Goal: Transaction & Acquisition: Purchase product/service

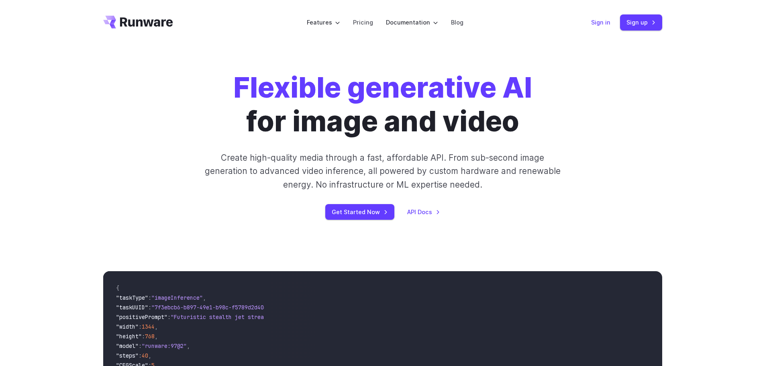
click at [608, 23] on link "Sign in" at bounding box center [600, 22] width 19 height 9
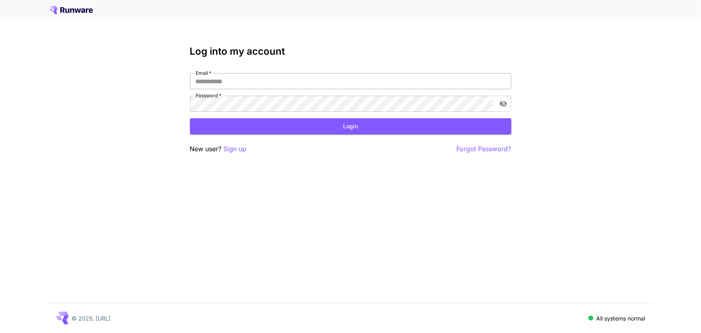
click at [239, 81] on input "Email   *" at bounding box center [350, 81] width 321 height 16
type input "**********"
click button "Login" at bounding box center [350, 126] width 321 height 16
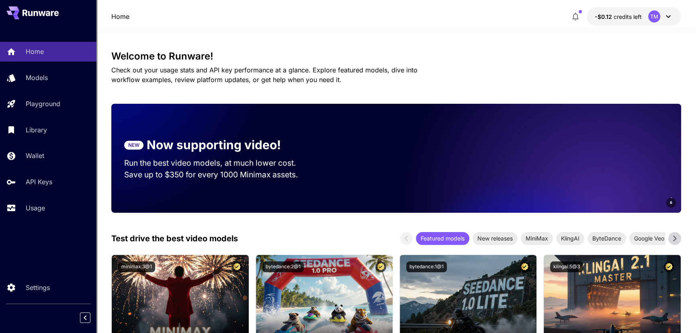
click at [648, 16] on div "TM" at bounding box center [654, 16] width 12 height 12
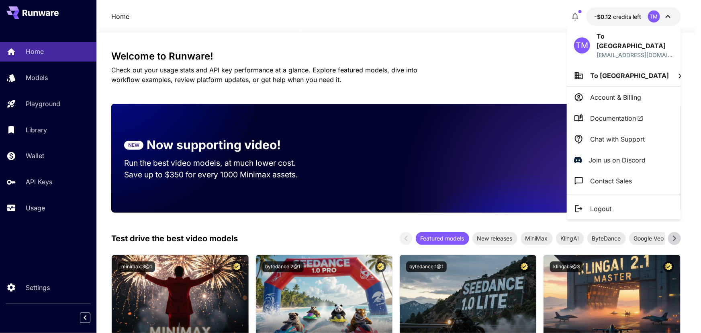
click at [604, 92] on p "Account & Billing" at bounding box center [615, 97] width 51 height 10
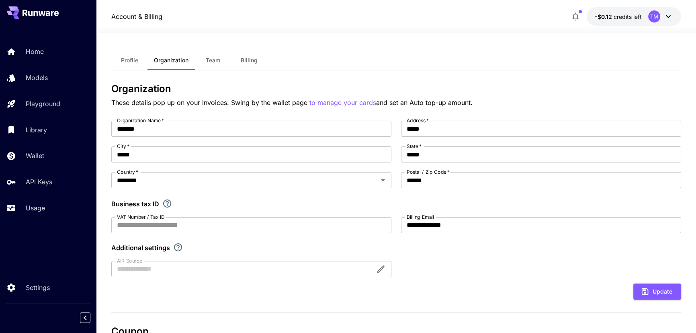
click at [245, 61] on span "Billing" at bounding box center [249, 60] width 17 height 7
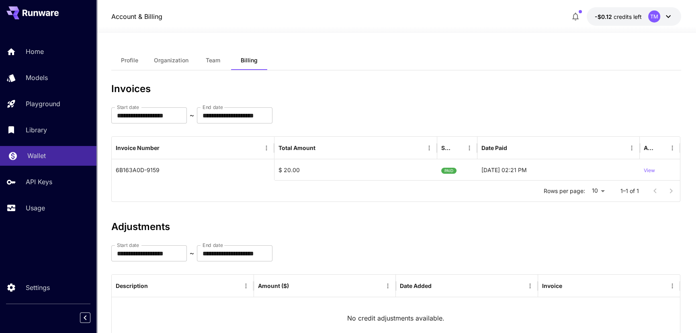
click at [57, 155] on div "Wallet" at bounding box center [58, 156] width 63 height 10
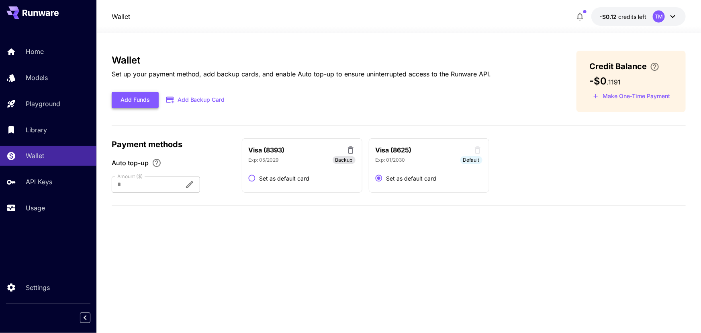
click at [149, 104] on button "Add Funds" at bounding box center [135, 100] width 47 height 16
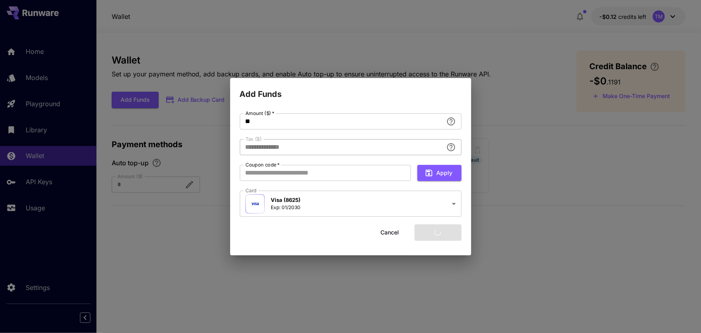
type input "****"
click at [431, 234] on button "Add funds" at bounding box center [438, 232] width 47 height 16
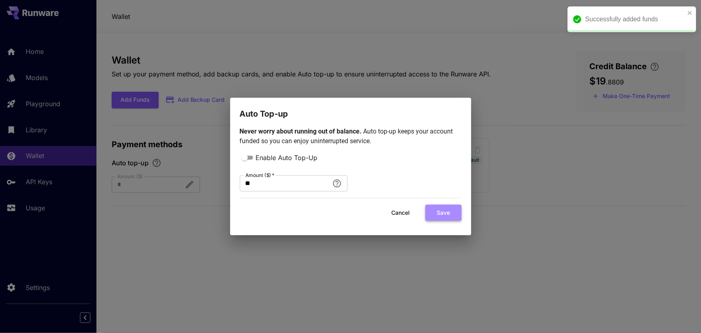
click at [443, 216] on button "Save" at bounding box center [443, 212] width 36 height 16
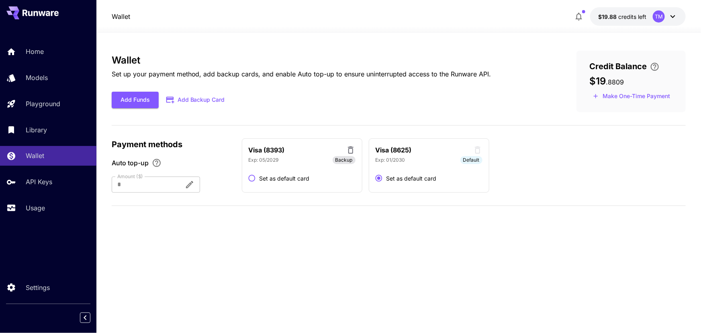
drag, startPoint x: 286, startPoint y: 265, endPoint x: 204, endPoint y: 350, distance: 117.6
drag, startPoint x: 204, startPoint y: 350, endPoint x: 479, endPoint y: 264, distance: 287.7
click at [479, 264] on div "Wallet Set up your payment method, add backup cards, and enable Auto top-up to …" at bounding box center [399, 183] width 574 height 264
